Goal: Check status

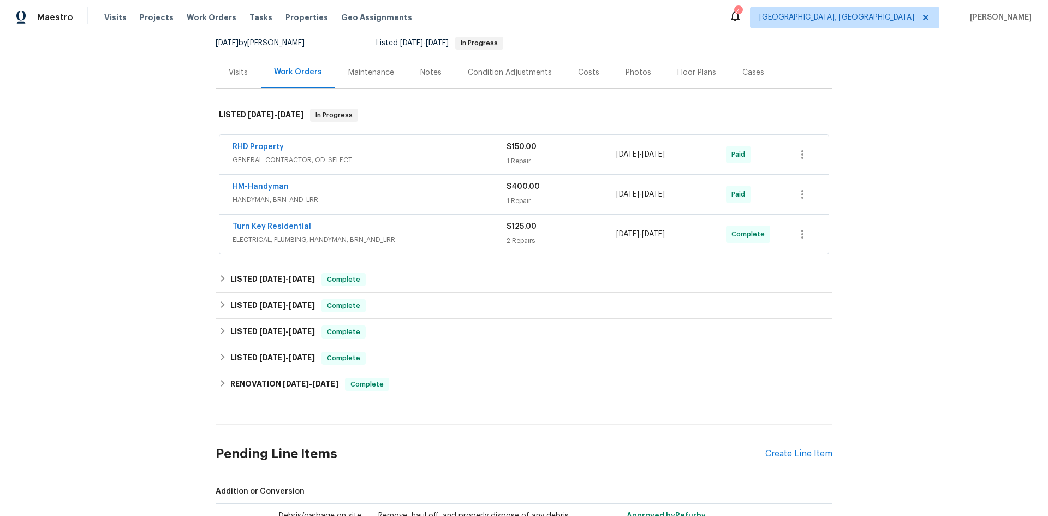
scroll to position [55, 0]
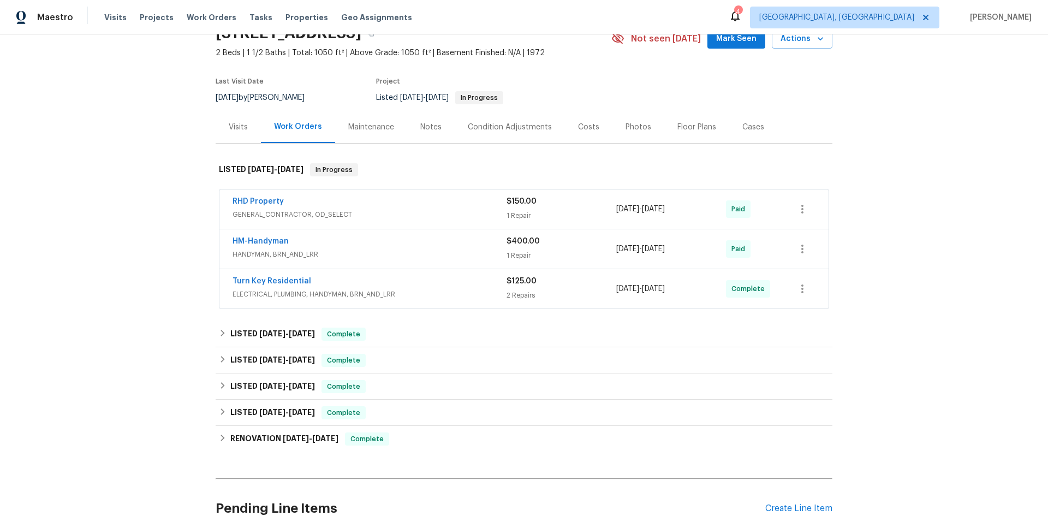
click at [240, 129] on div "Visits" at bounding box center [238, 127] width 19 height 11
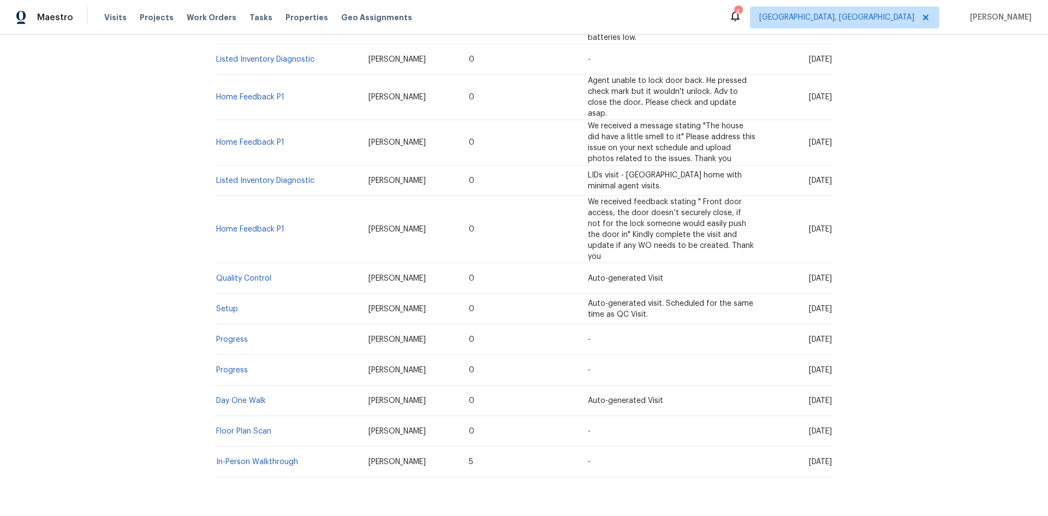
scroll to position [601, 0]
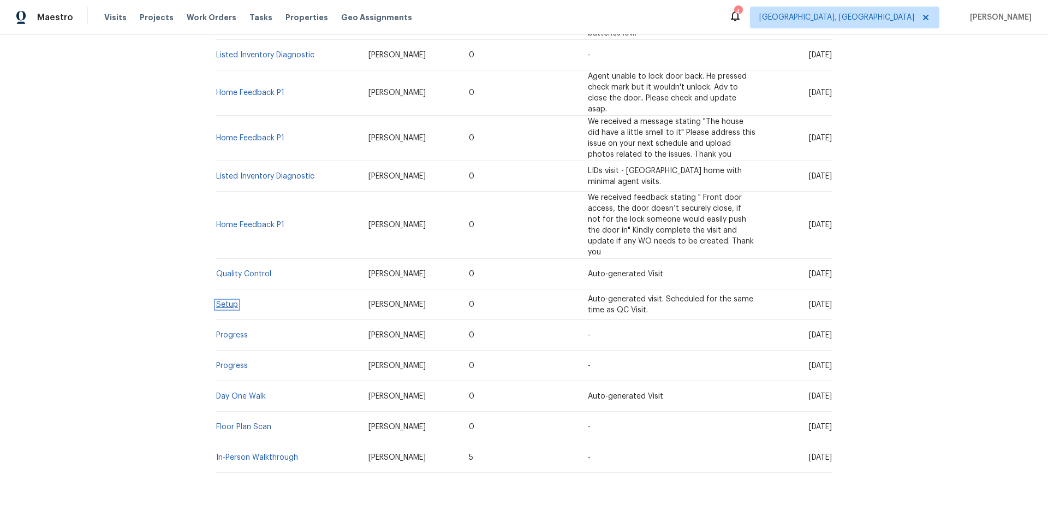
click at [222, 301] on link "Setup" at bounding box center [227, 305] width 22 height 8
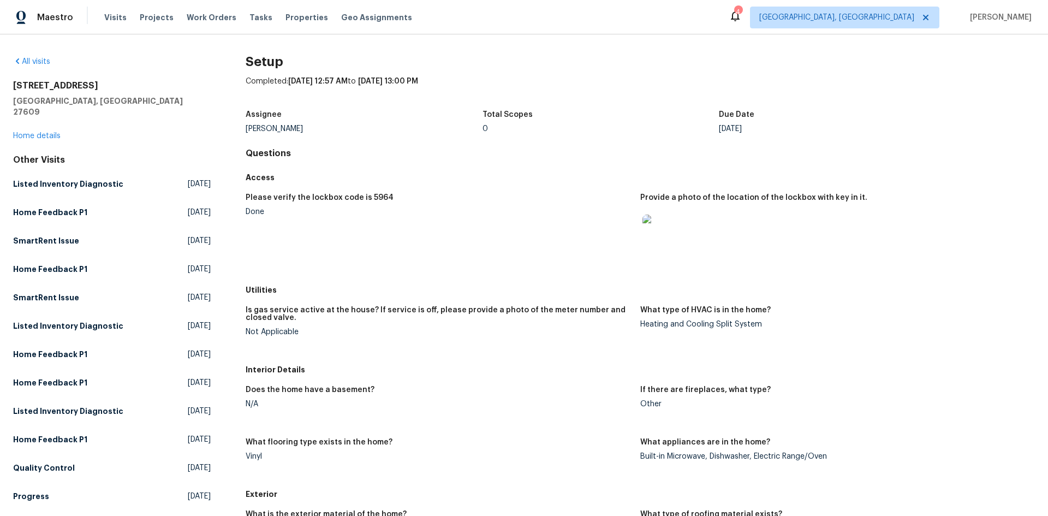
click at [655, 223] on img at bounding box center [660, 232] width 35 height 35
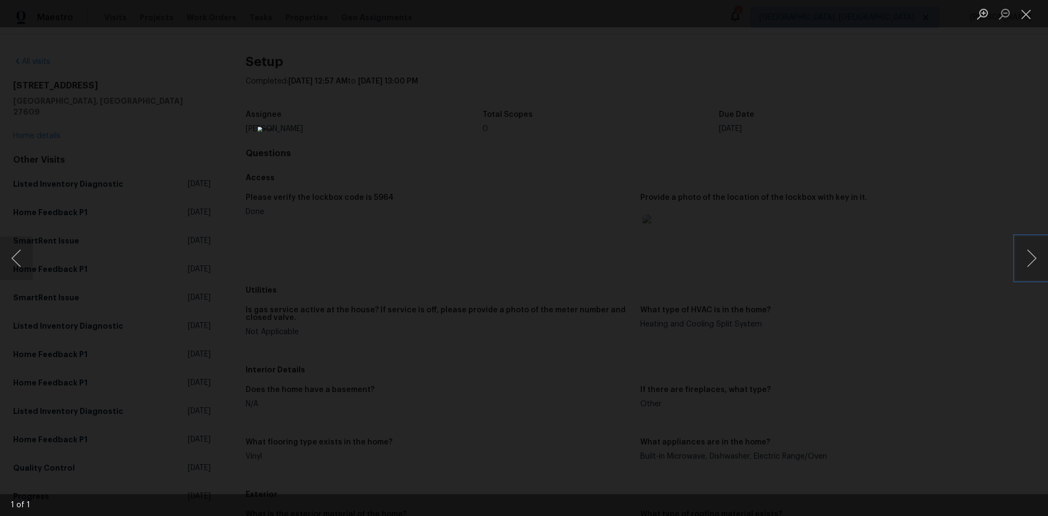
drag, startPoint x: 1023, startPoint y: 275, endPoint x: 947, endPoint y: 252, distance: 79.8
click at [1019, 275] on button "Next image" at bounding box center [1031, 258] width 33 height 44
click at [860, 233] on div "Lightbox" at bounding box center [524, 258] width 1048 height 516
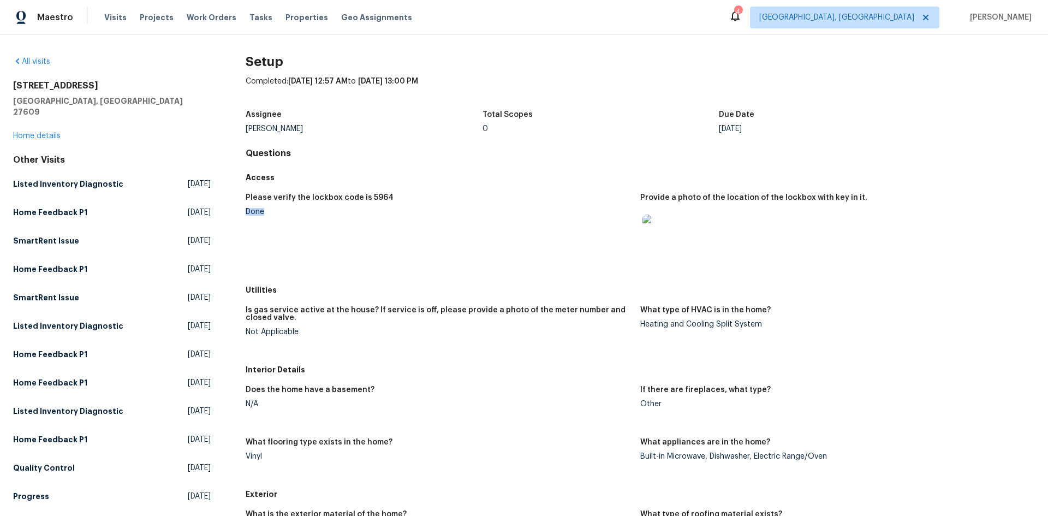
drag, startPoint x: 243, startPoint y: 211, endPoint x: 322, endPoint y: 211, distance: 78.6
click at [322, 211] on div "Done" at bounding box center [439, 212] width 386 height 8
click at [372, 198] on h5 "Please verify the lockbox code is 5964" at bounding box center [320, 198] width 148 height 8
